Goal: Transaction & Acquisition: Purchase product/service

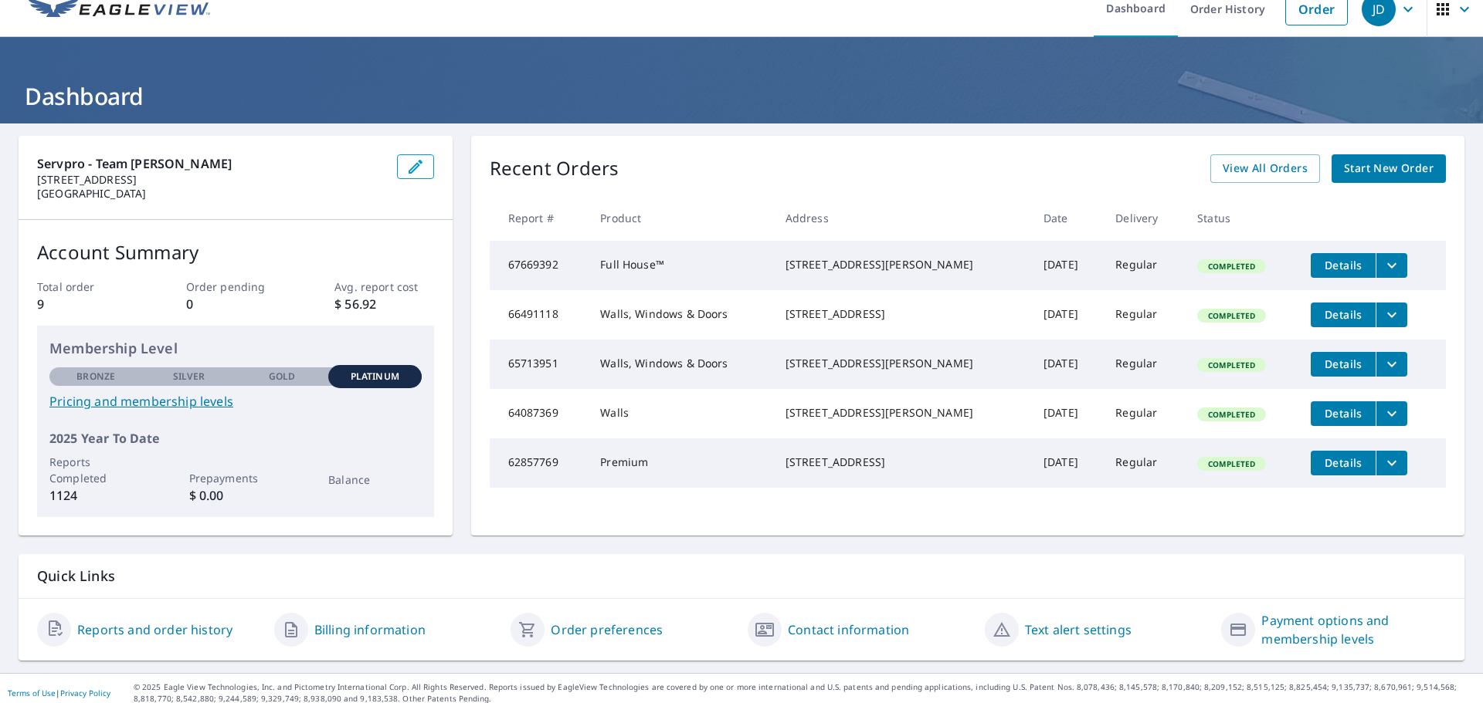
scroll to position [29, 0]
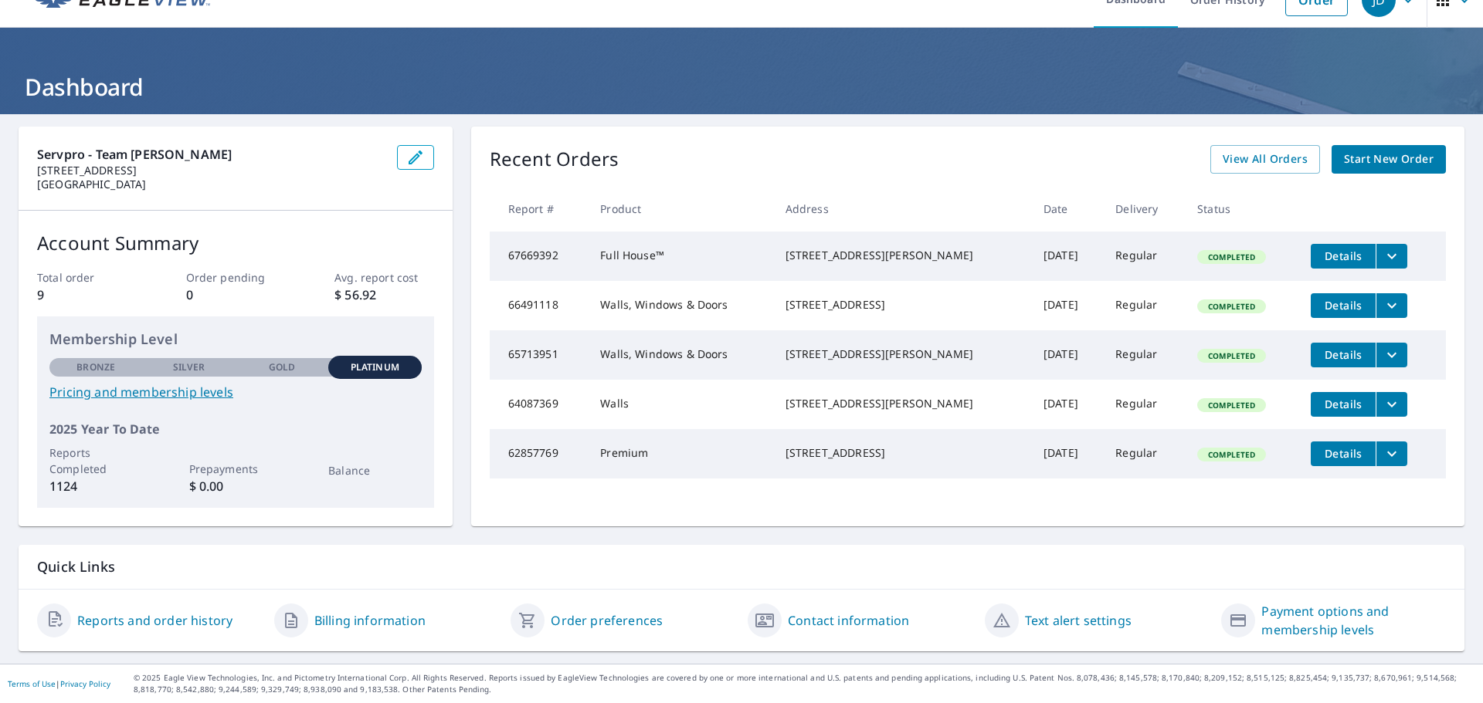
click at [1365, 154] on span "Start New Order" at bounding box center [1389, 159] width 90 height 19
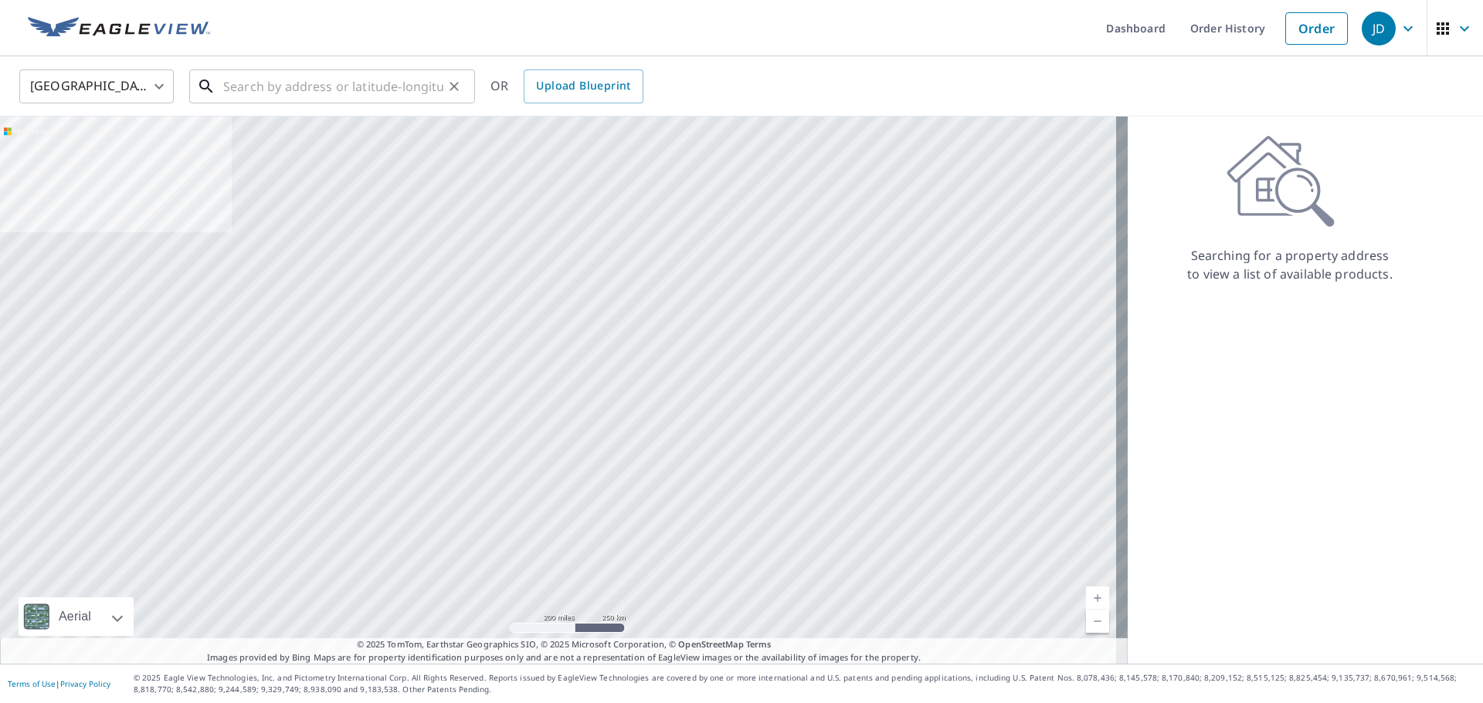
click at [285, 80] on input "text" at bounding box center [333, 86] width 220 height 43
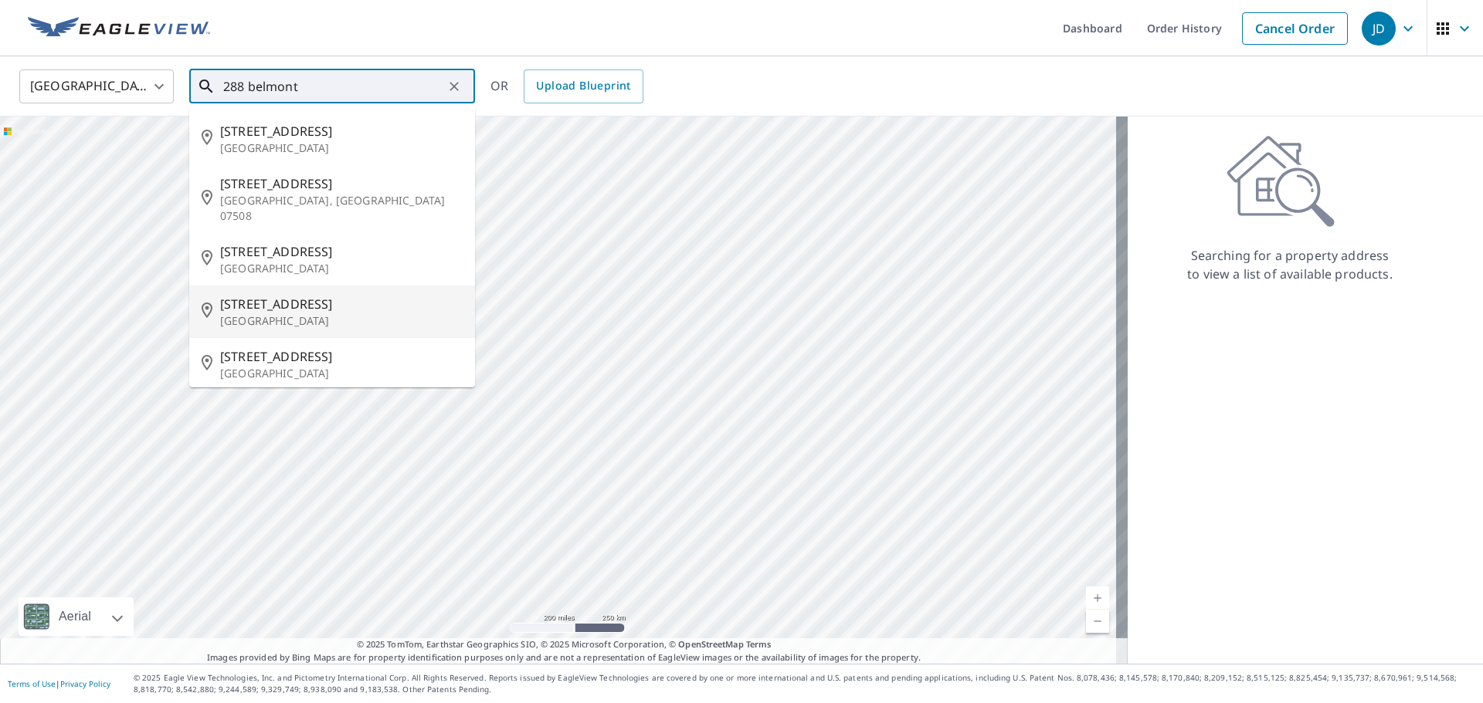
click at [260, 313] on p "[GEOGRAPHIC_DATA]" at bounding box center [341, 320] width 242 height 15
type input "[STREET_ADDRESS]"
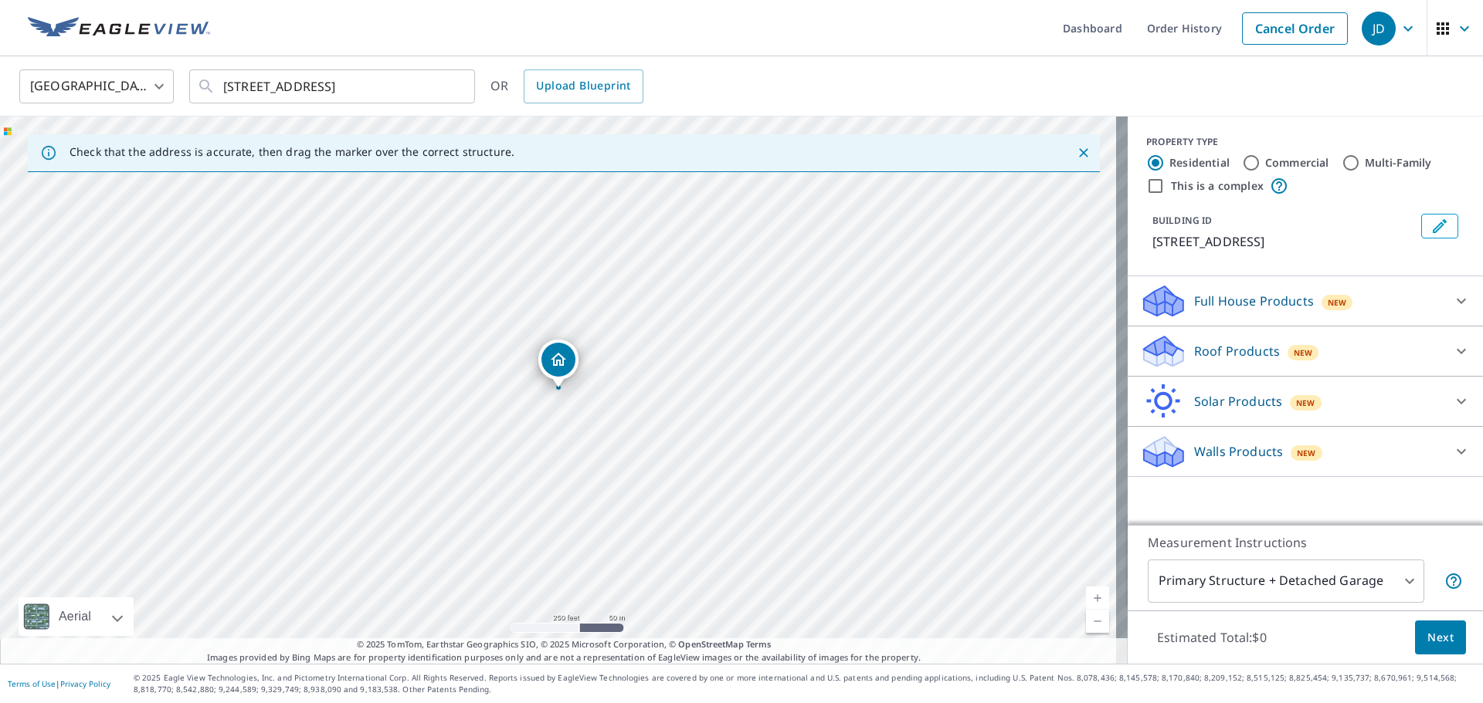
click at [1452, 351] on icon at bounding box center [1461, 351] width 19 height 19
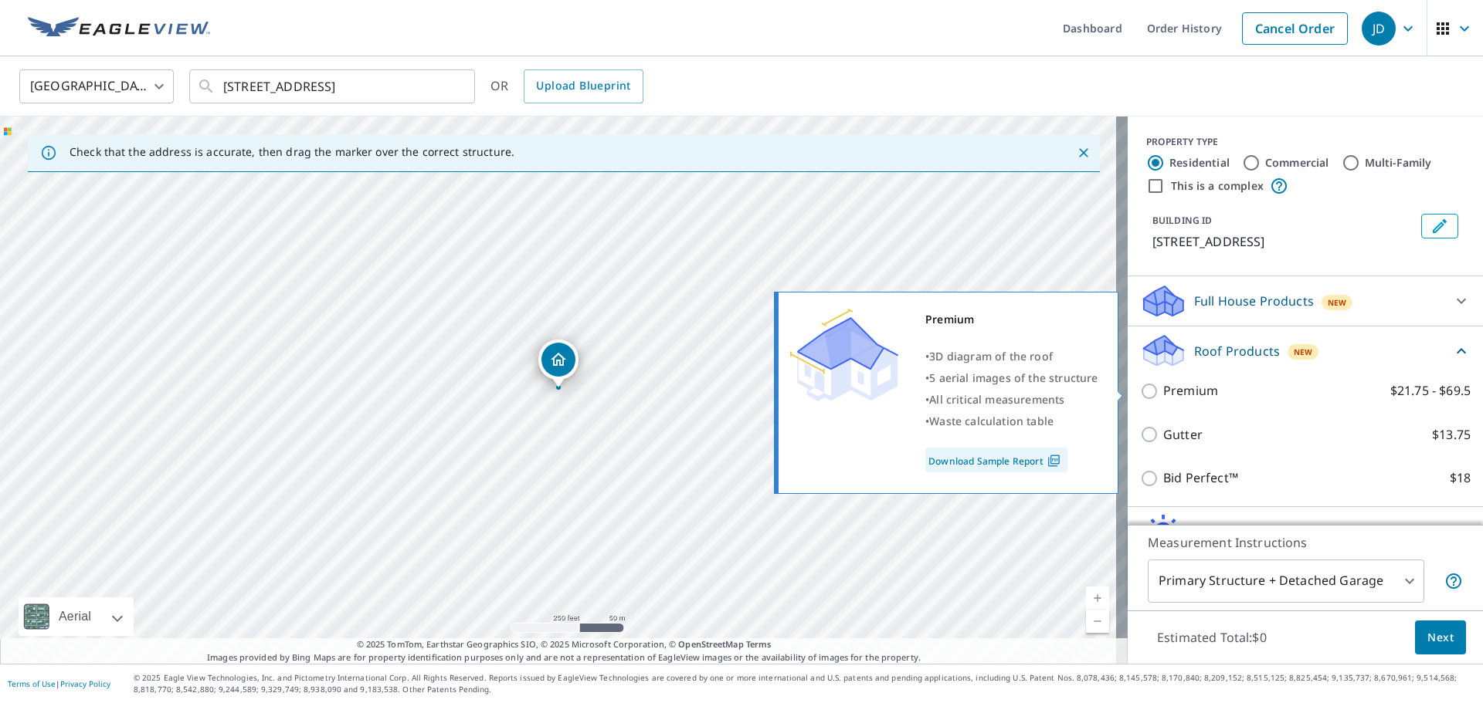
click at [1163, 391] on p "Premium" at bounding box center [1190, 390] width 55 height 19
click at [1156, 391] on input "Premium $21.75 - $69.5" at bounding box center [1151, 391] width 23 height 19
checkbox input "true"
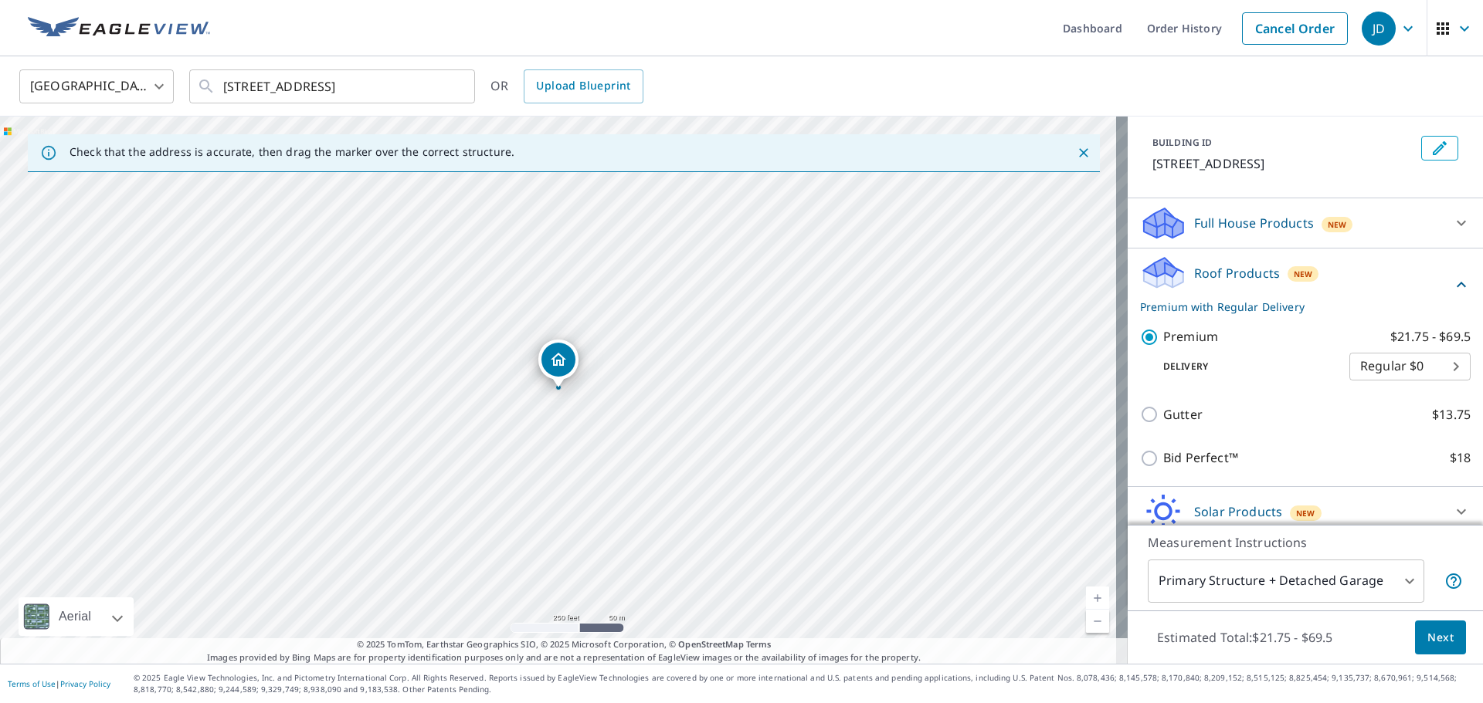
scroll to position [141, 0]
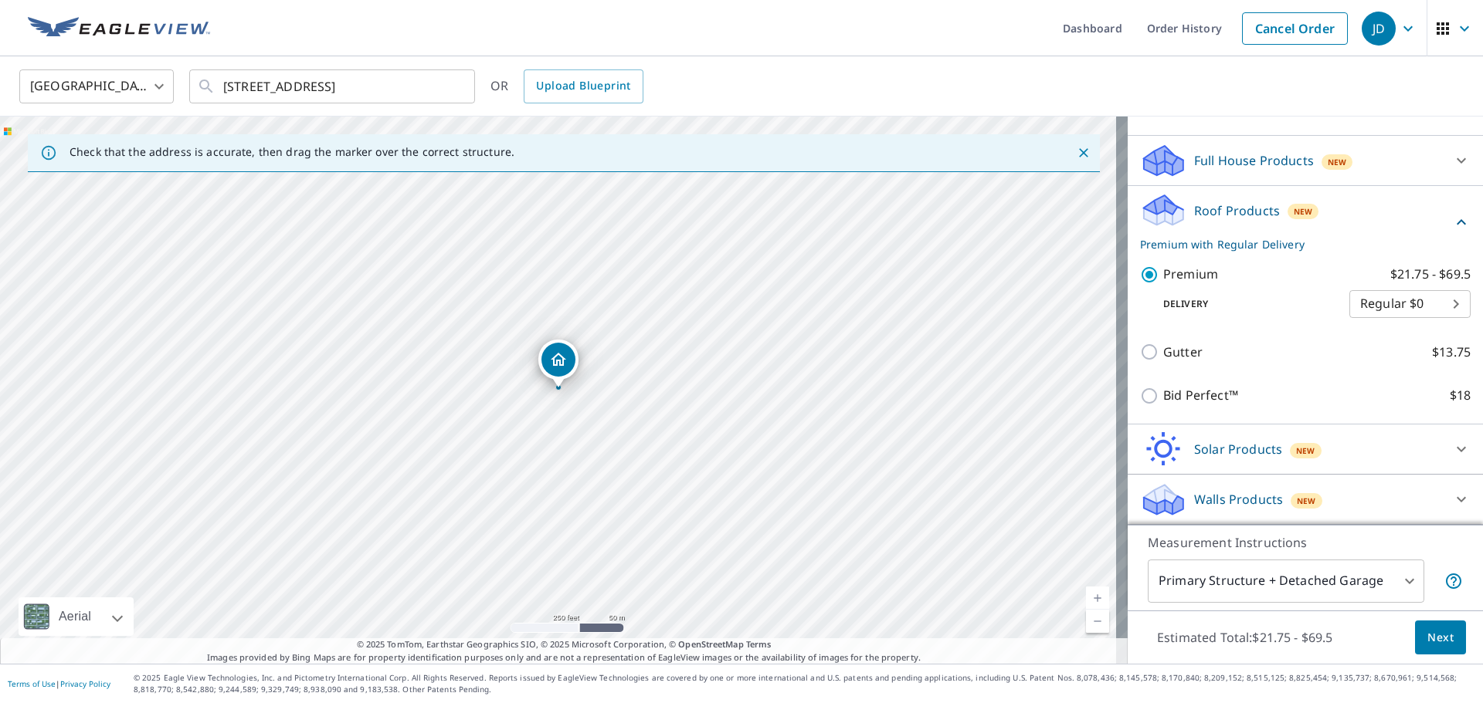
click at [1394, 578] on body "JD JD Dashboard Order History Cancel Order JD United States [GEOGRAPHIC_DATA] ​…" at bounding box center [741, 351] width 1483 height 703
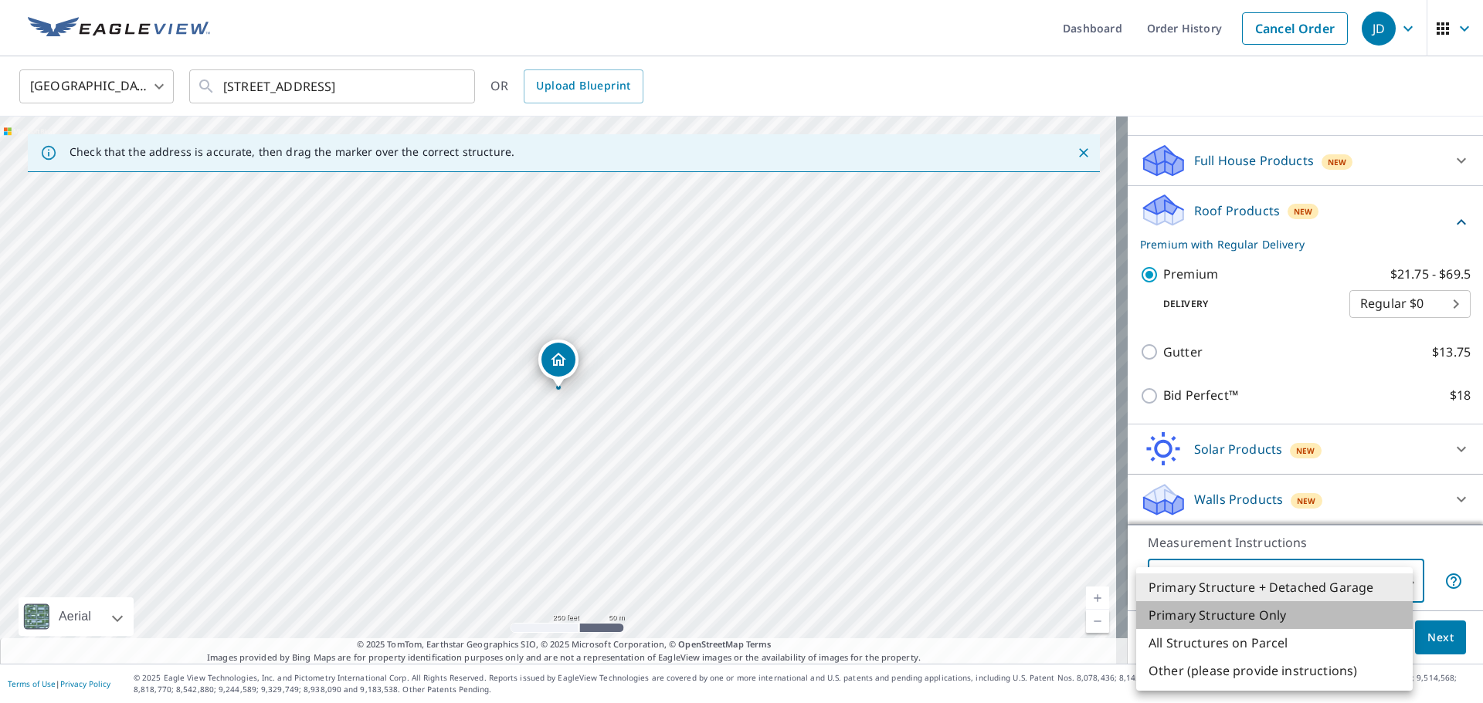
click at [1242, 612] on li "Primary Structure Only" at bounding box center [1274, 616] width 276 height 28
type input "2"
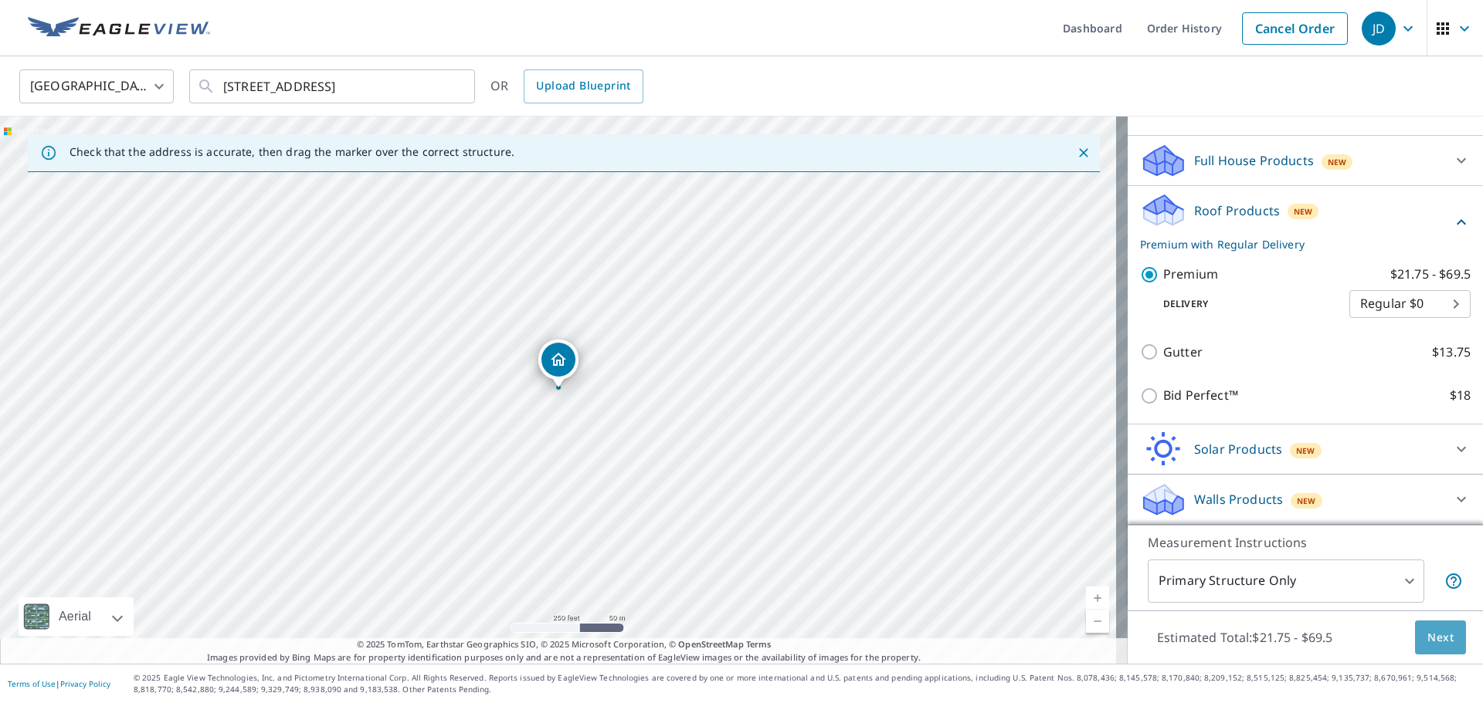
click at [1434, 645] on span "Next" at bounding box center [1440, 638] width 26 height 19
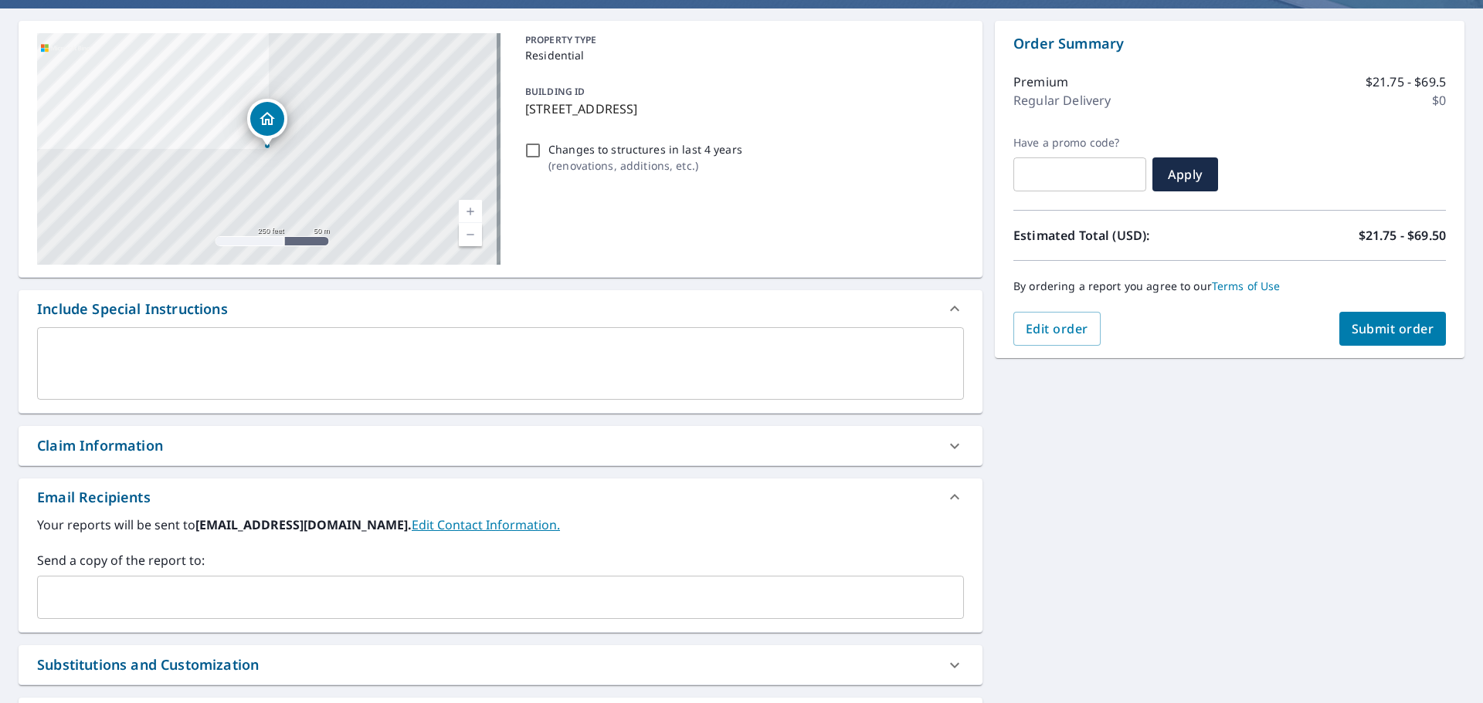
scroll to position [154, 0]
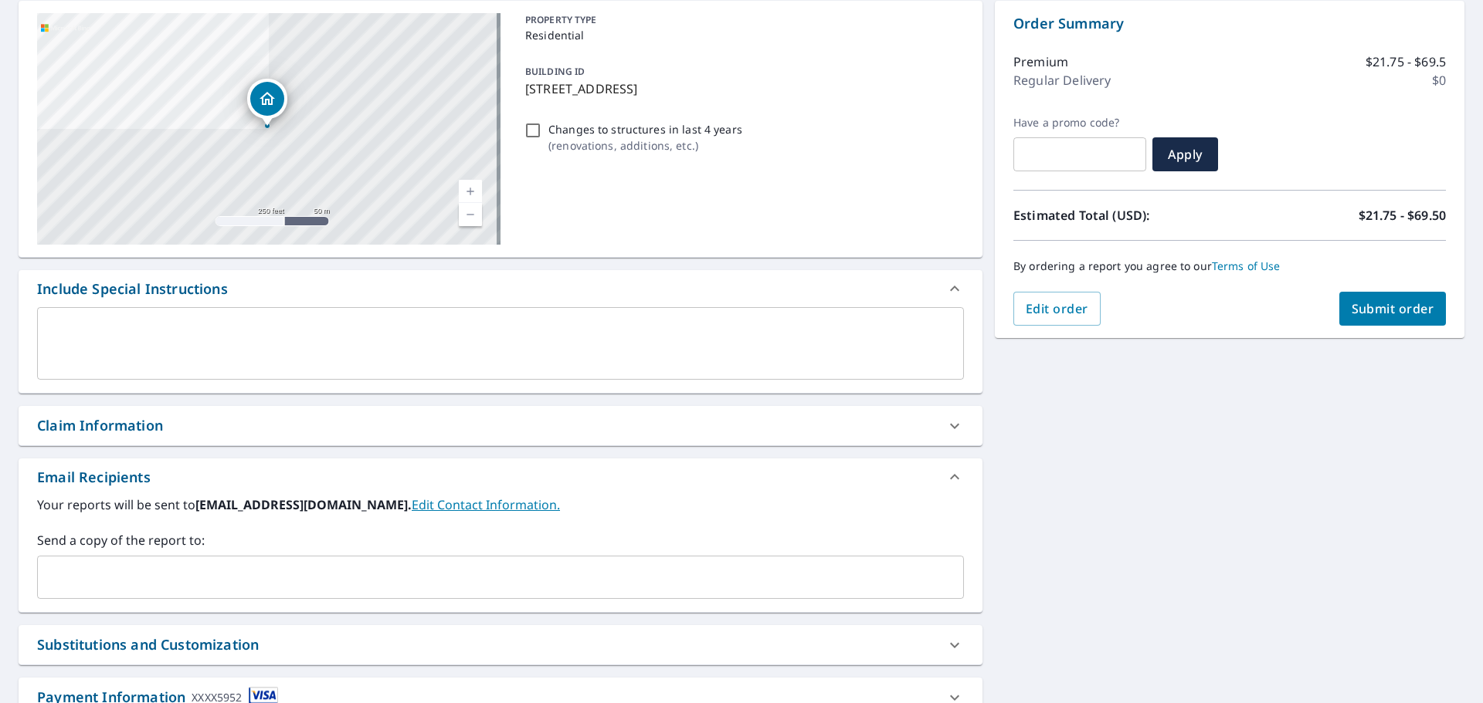
click at [429, 578] on input "text" at bounding box center [489, 577] width 890 height 29
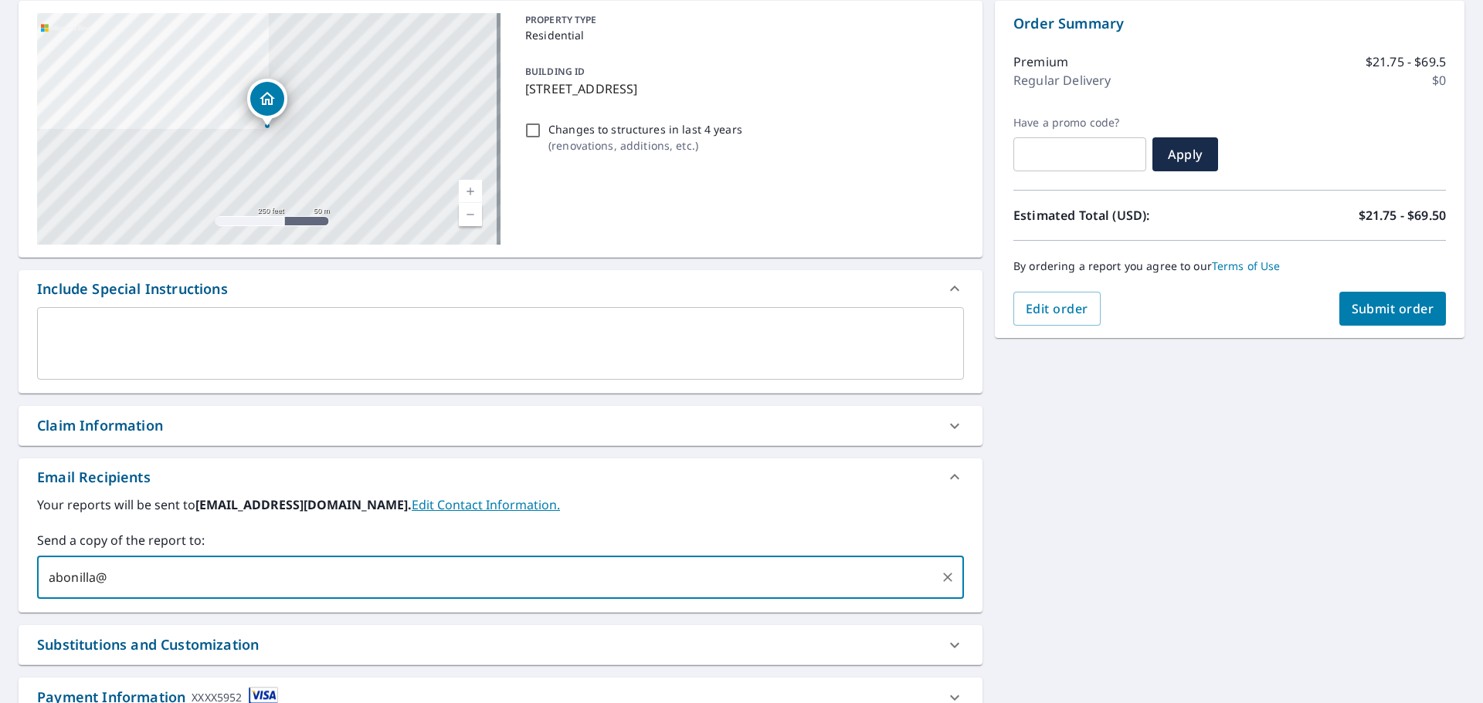
type input "abonilla@"
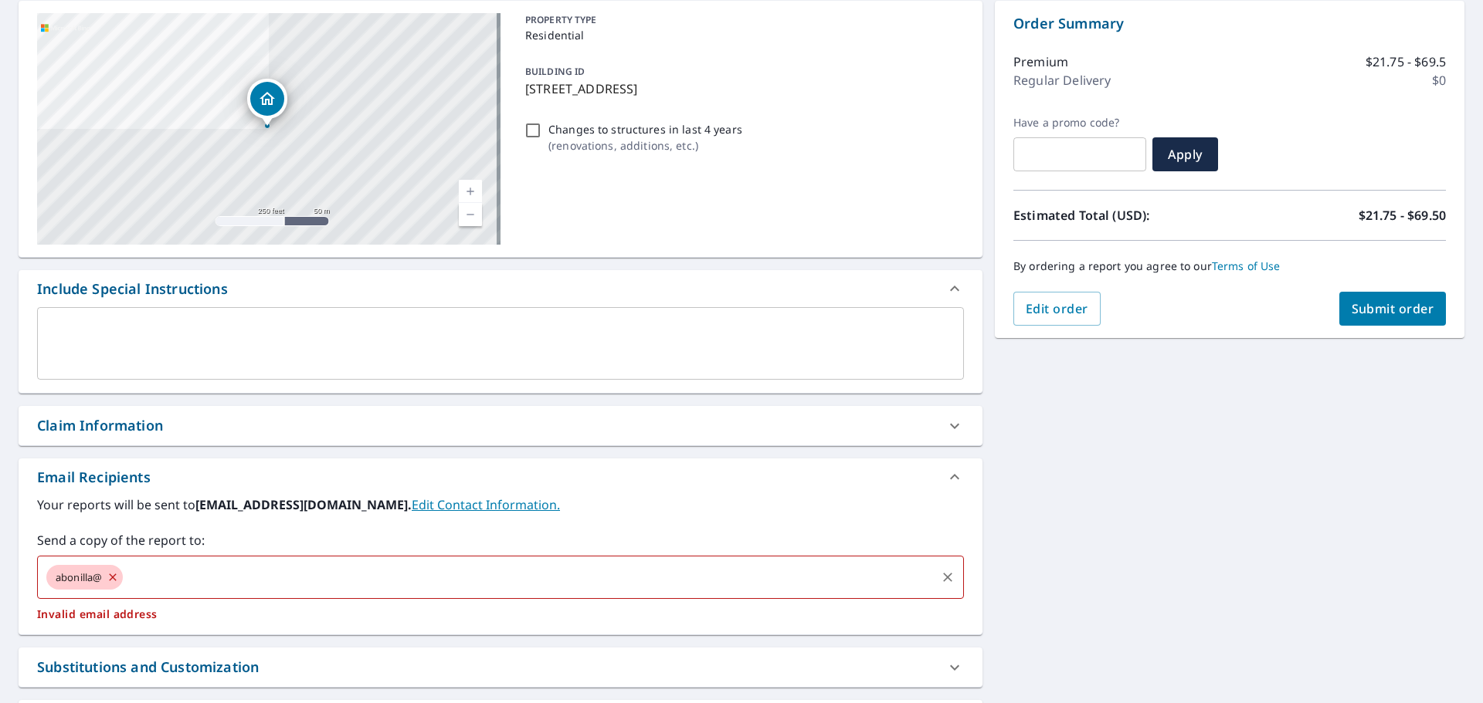
click at [114, 578] on icon at bounding box center [113, 577] width 7 height 7
checkbox input "true"
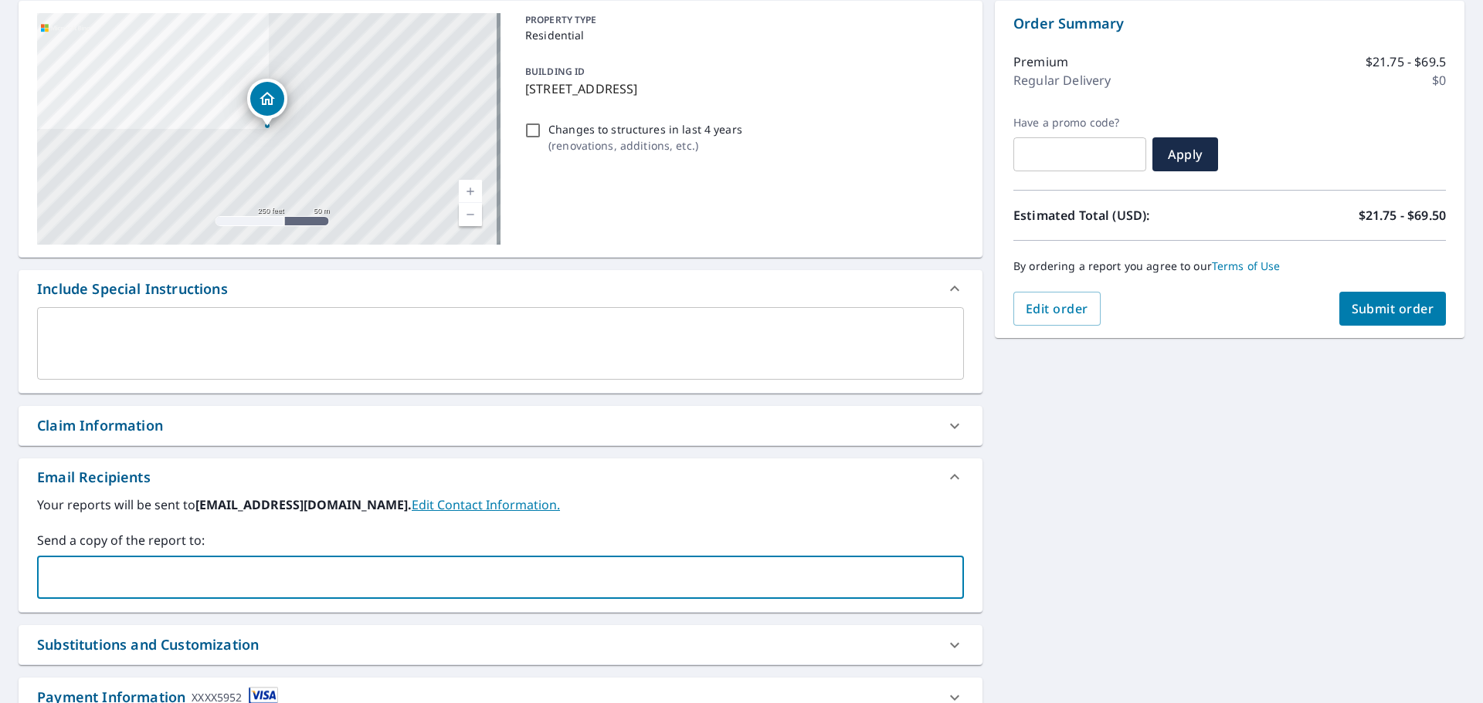
click at [114, 578] on input "text" at bounding box center [489, 577] width 890 height 29
paste input "[EMAIL_ADDRESS][DOMAIN_NAME]"
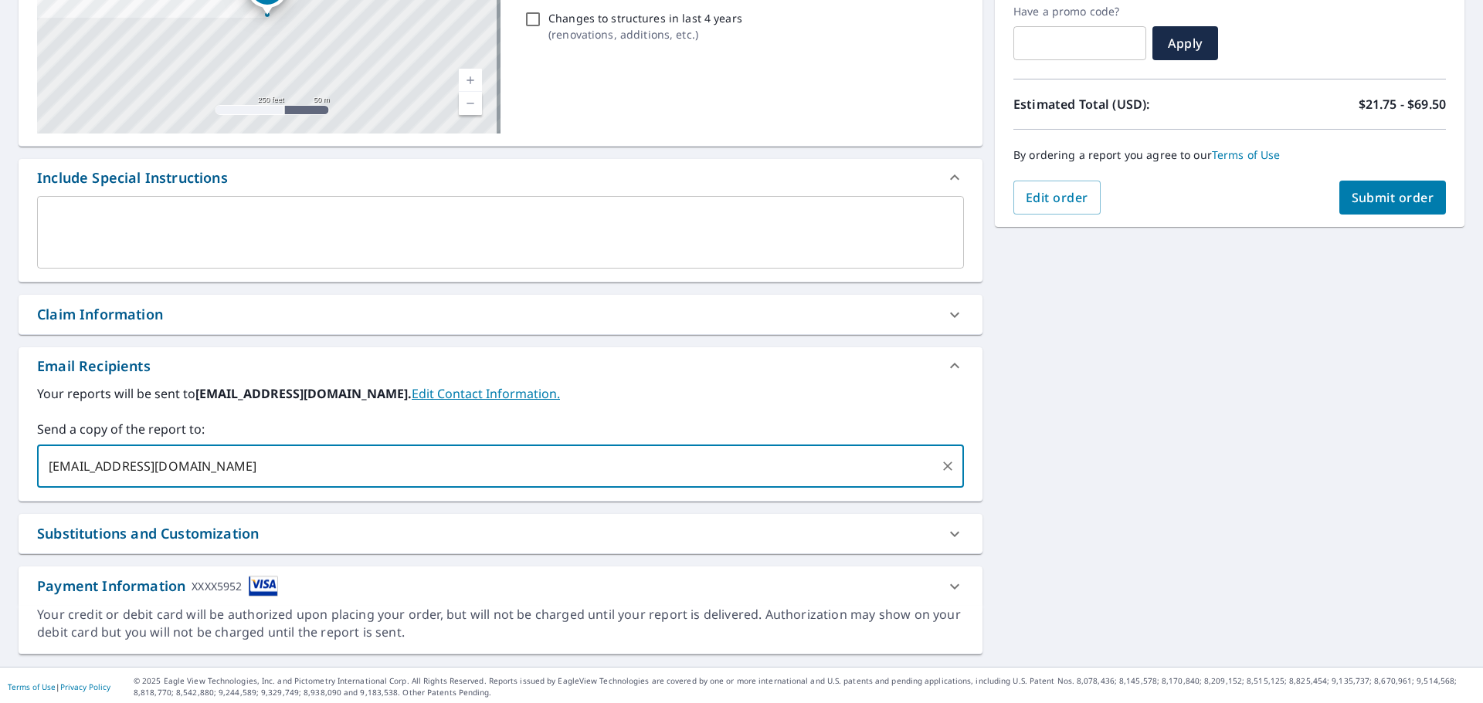
scroll to position [269, 0]
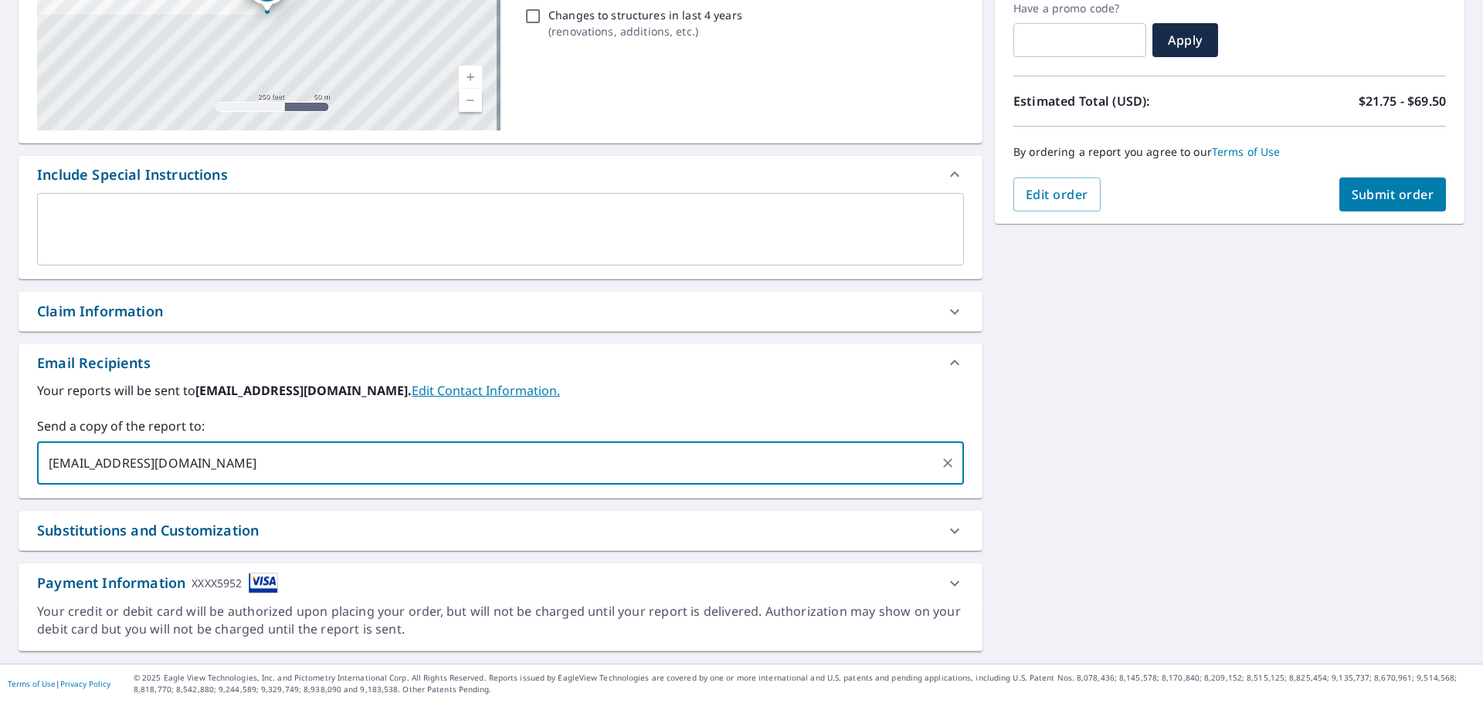
type input "[EMAIL_ADDRESS][DOMAIN_NAME]"
click at [945, 533] on icon at bounding box center [954, 531] width 19 height 19
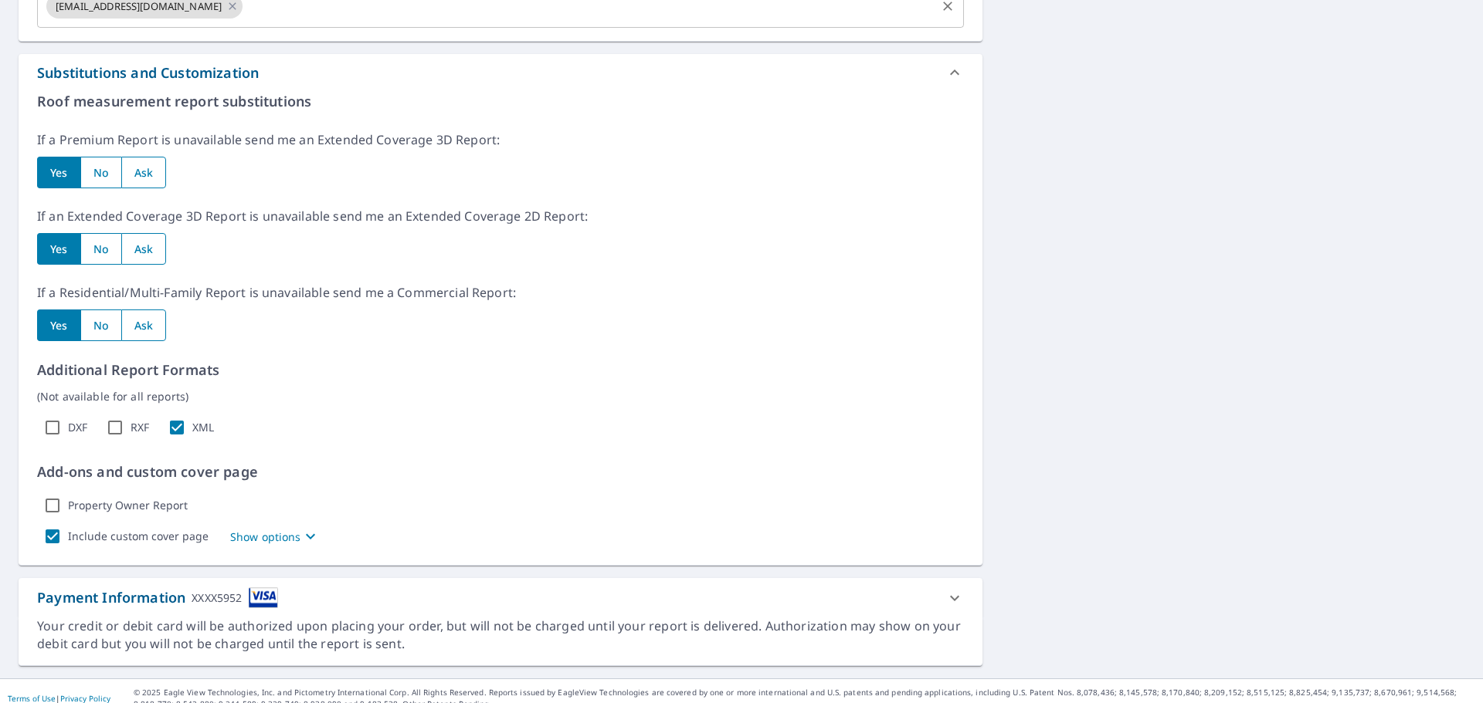
scroll to position [740, 0]
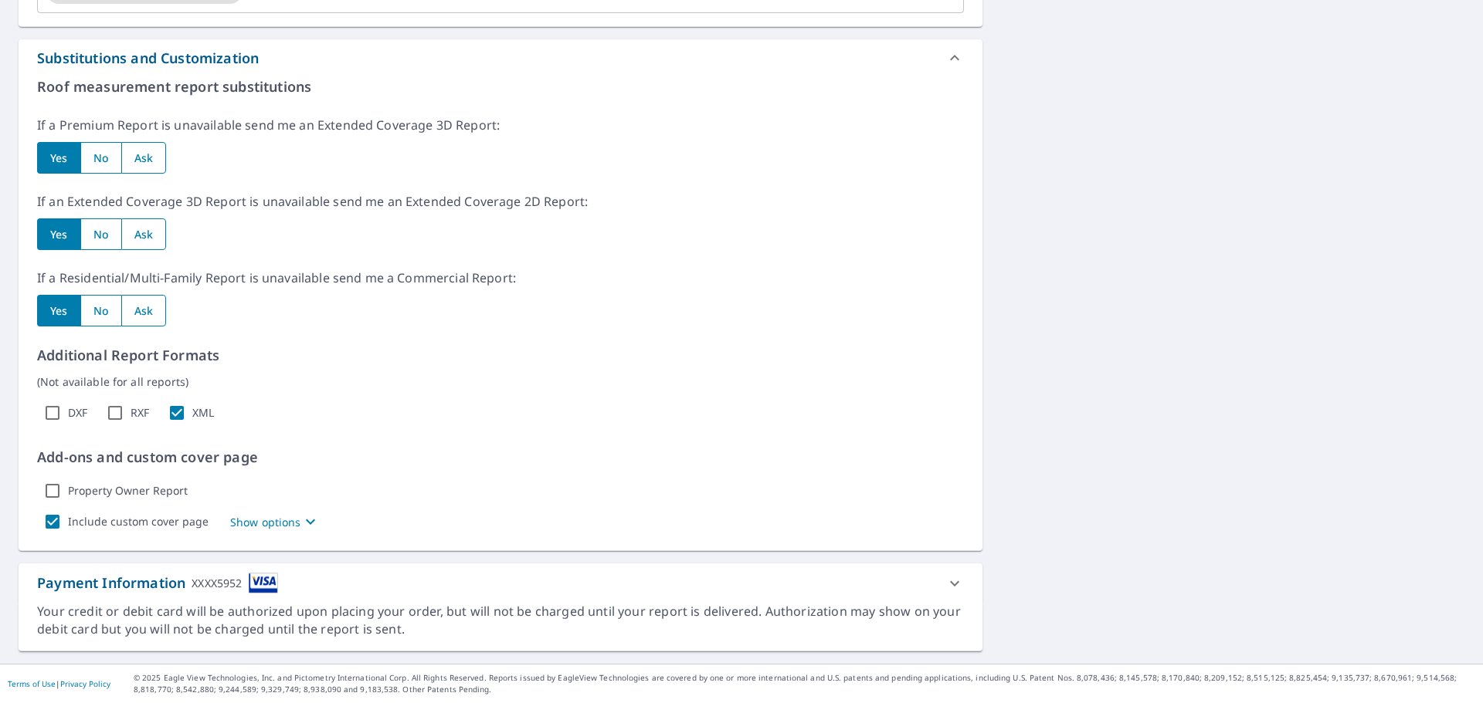
click at [945, 587] on icon at bounding box center [954, 583] width 19 height 19
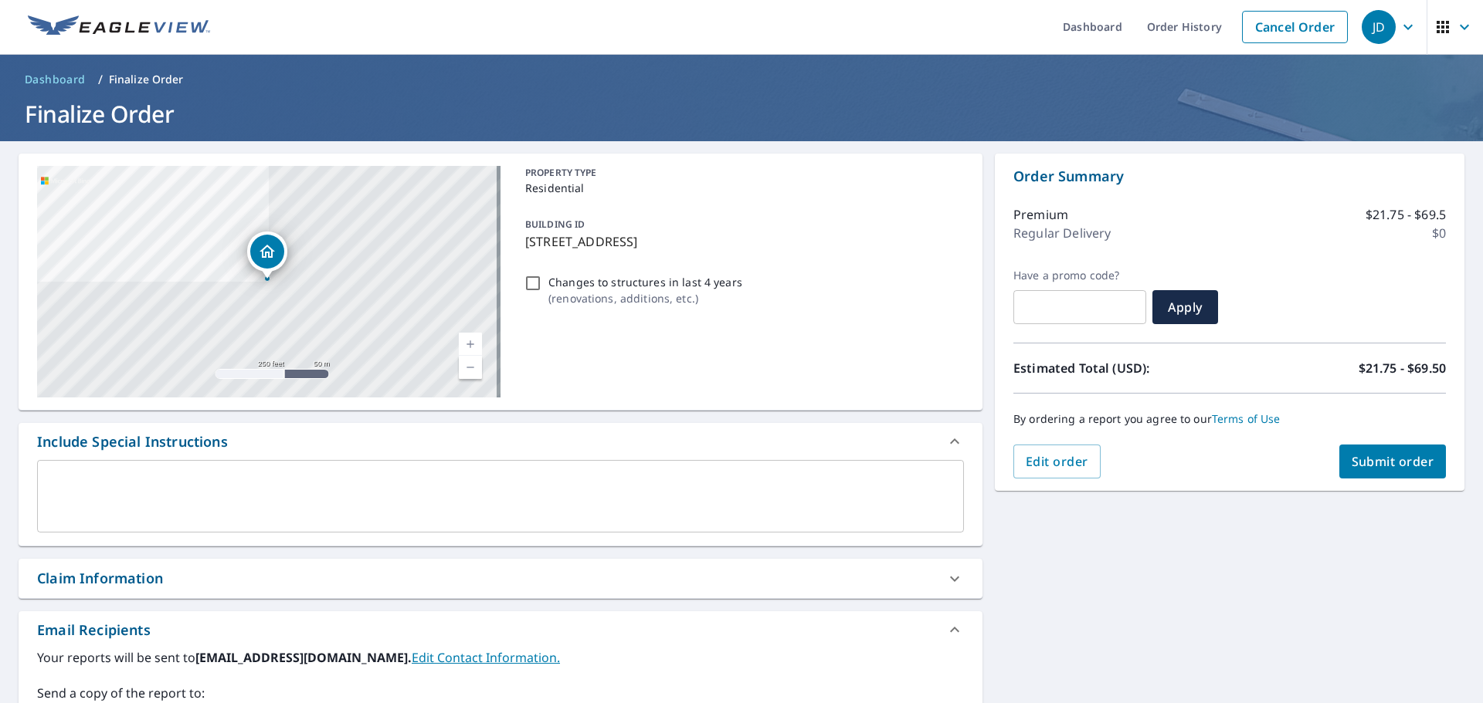
scroll to position [0, 0]
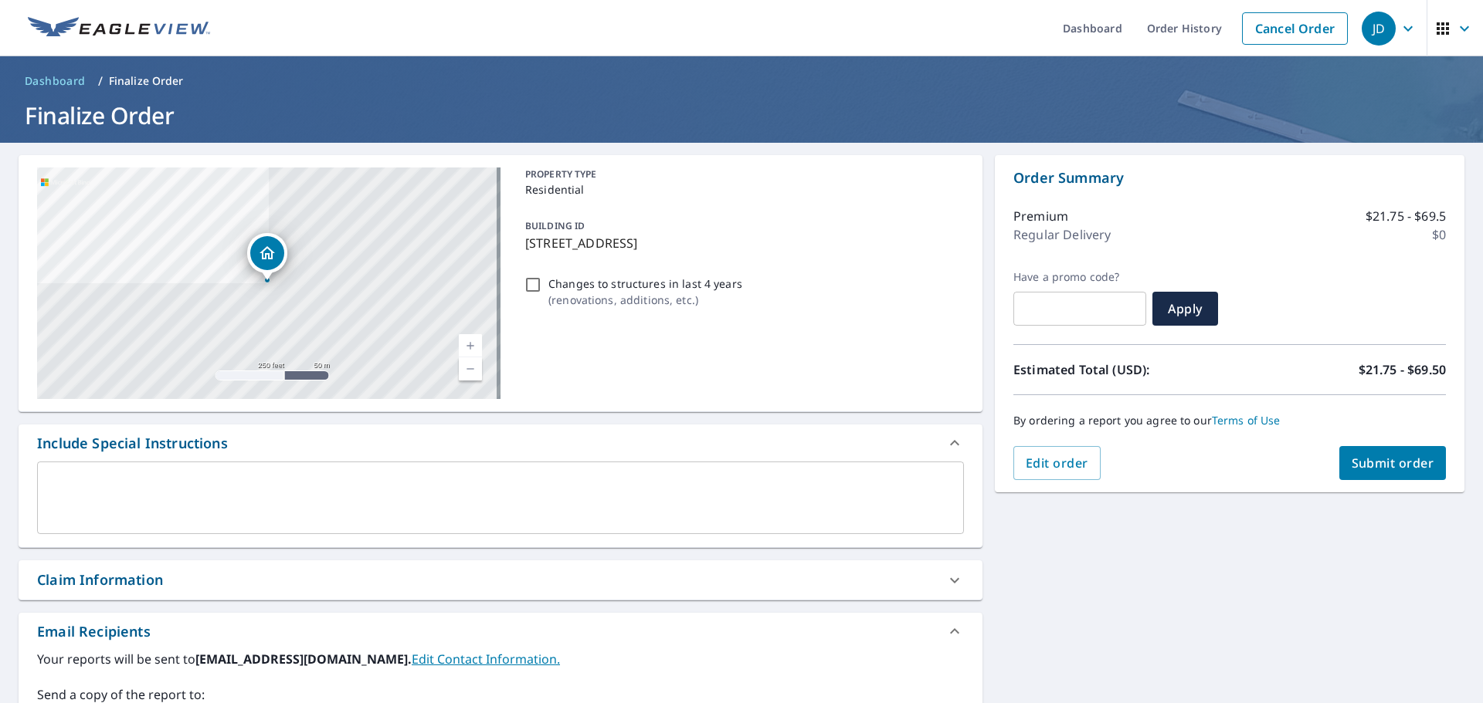
click at [1365, 462] on span "Submit order" at bounding box center [1392, 463] width 83 height 17
checkbox input "true"
